Goal: Task Accomplishment & Management: Manage account settings

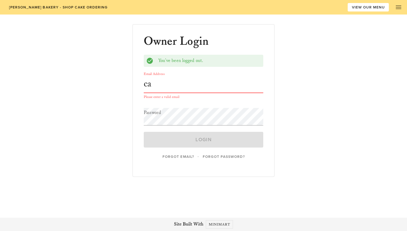
type input "[EMAIL_ADDRESS][DOMAIN_NAME]"
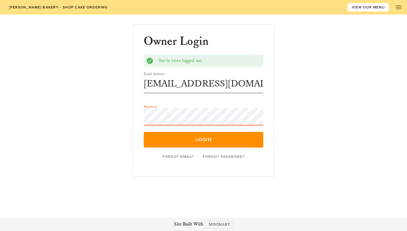
click at [144, 132] on button "Login" at bounding box center [204, 140] width 120 height 16
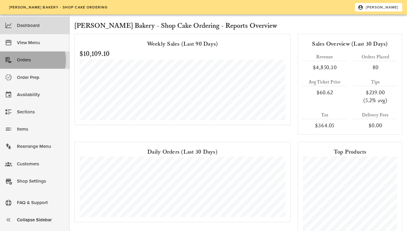
click at [39, 63] on div "Orders" at bounding box center [41, 60] width 48 height 10
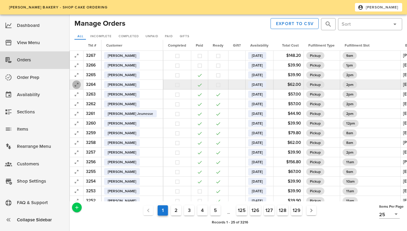
click at [74, 85] on icon "button" at bounding box center [76, 84] width 7 height 7
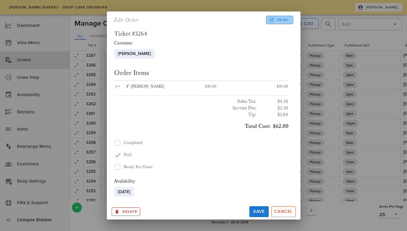
click at [280, 18] on span "Print" at bounding box center [279, 19] width 19 height 5
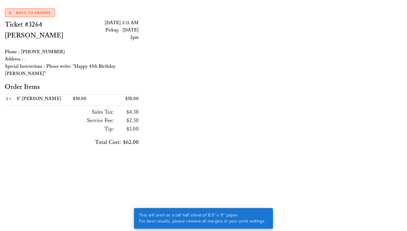
click at [41, 12] on span "Back to Orders" at bounding box center [30, 12] width 42 height 5
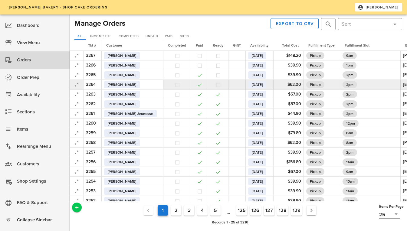
click at [215, 86] on button "button" at bounding box center [217, 84] width 5 height 5
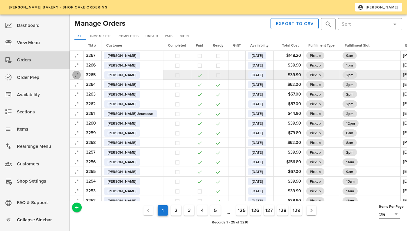
click at [79, 76] on icon "button" at bounding box center [76, 74] width 7 height 7
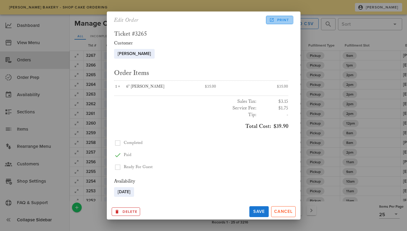
click at [282, 20] on span "Print" at bounding box center [279, 19] width 19 height 5
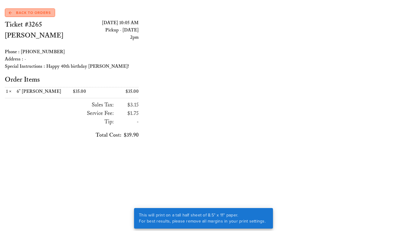
click at [21, 13] on span "Back to Orders" at bounding box center [30, 12] width 42 height 5
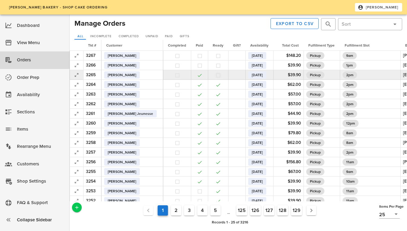
click at [215, 75] on button "button" at bounding box center [217, 75] width 5 height 5
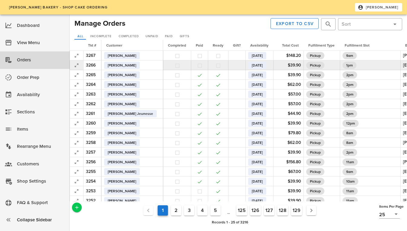
click at [72, 67] on td at bounding box center [77, 65] width 14 height 10
click at [78, 65] on icon "button" at bounding box center [76, 65] width 7 height 7
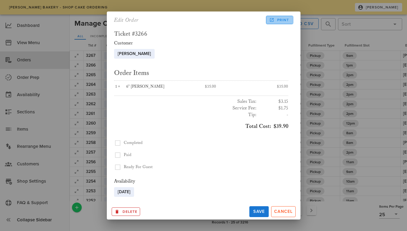
click at [276, 18] on span "Print" at bounding box center [279, 19] width 19 height 5
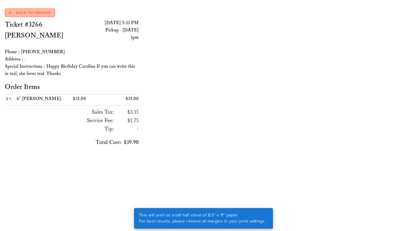
click at [27, 9] on link "Back to Orders" at bounding box center [30, 12] width 50 height 8
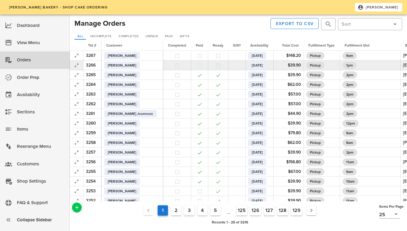
click at [215, 66] on button "button" at bounding box center [217, 65] width 5 height 5
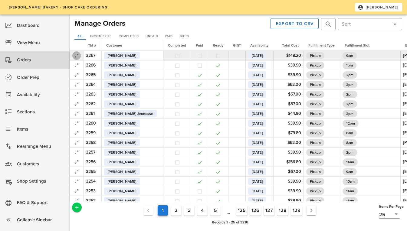
click at [74, 56] on icon "button" at bounding box center [76, 55] width 7 height 7
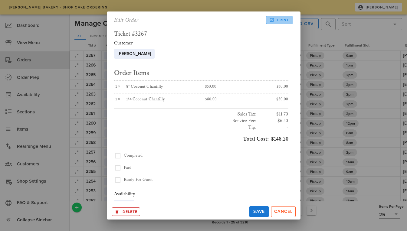
click at [279, 20] on span "Print" at bounding box center [279, 19] width 19 height 5
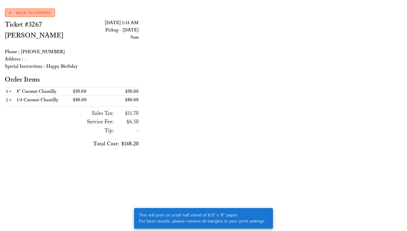
click at [39, 12] on span "Back to Orders" at bounding box center [30, 12] width 42 height 5
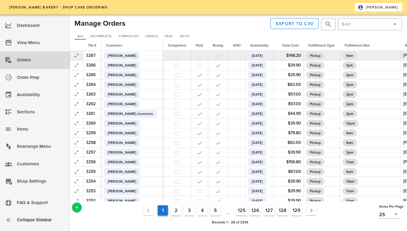
click at [215, 57] on button "button" at bounding box center [217, 55] width 5 height 5
